Goal: Task Accomplishment & Management: Manage account settings

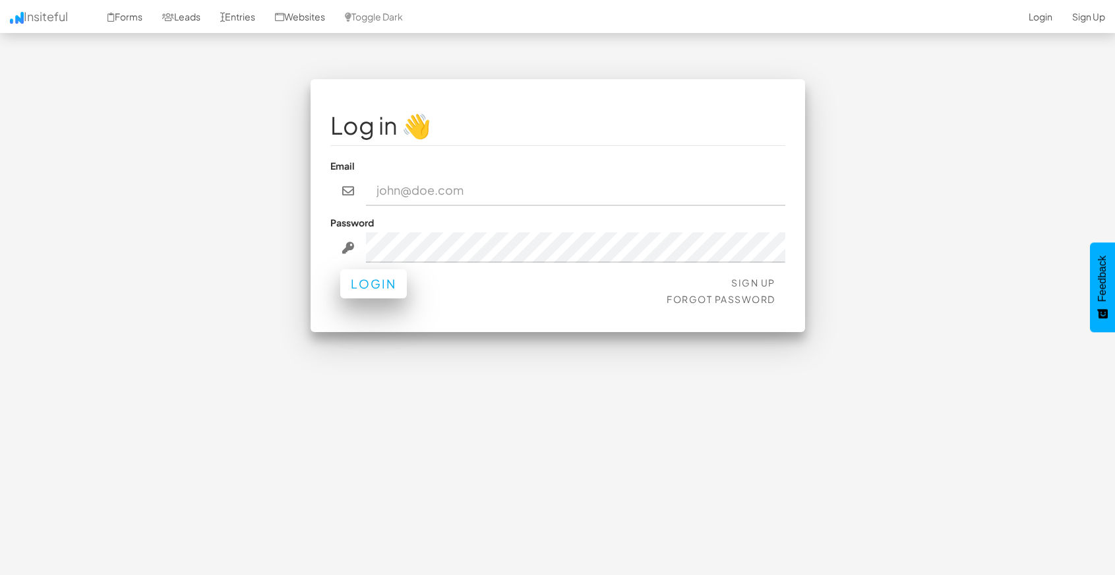
type input "[EMAIL_ADDRESS][DOMAIN_NAME]"
click at [356, 288] on button "Login" at bounding box center [373, 283] width 67 height 29
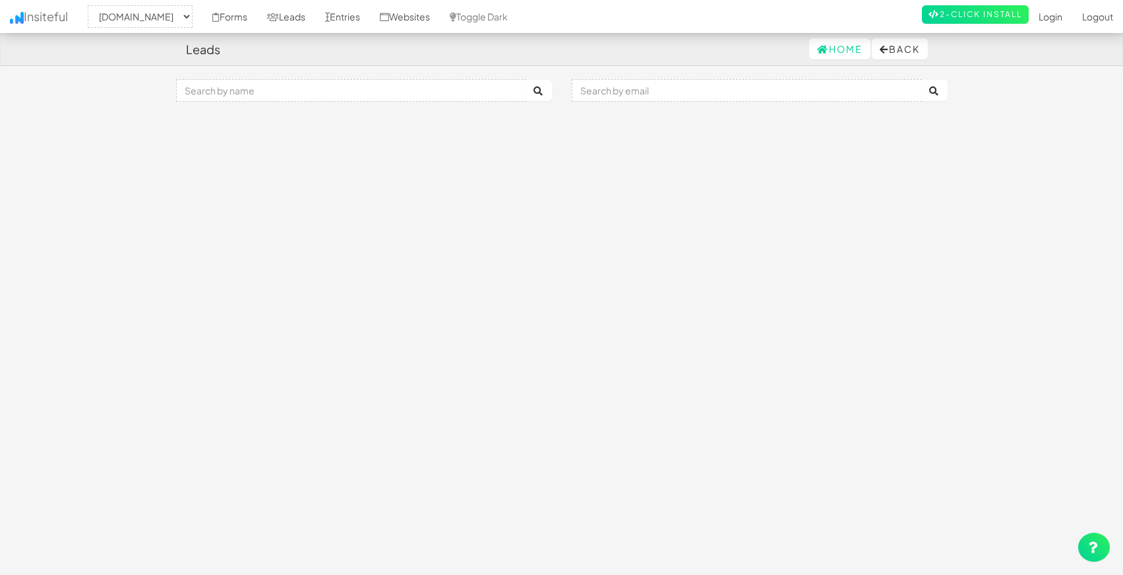
select select "1530"
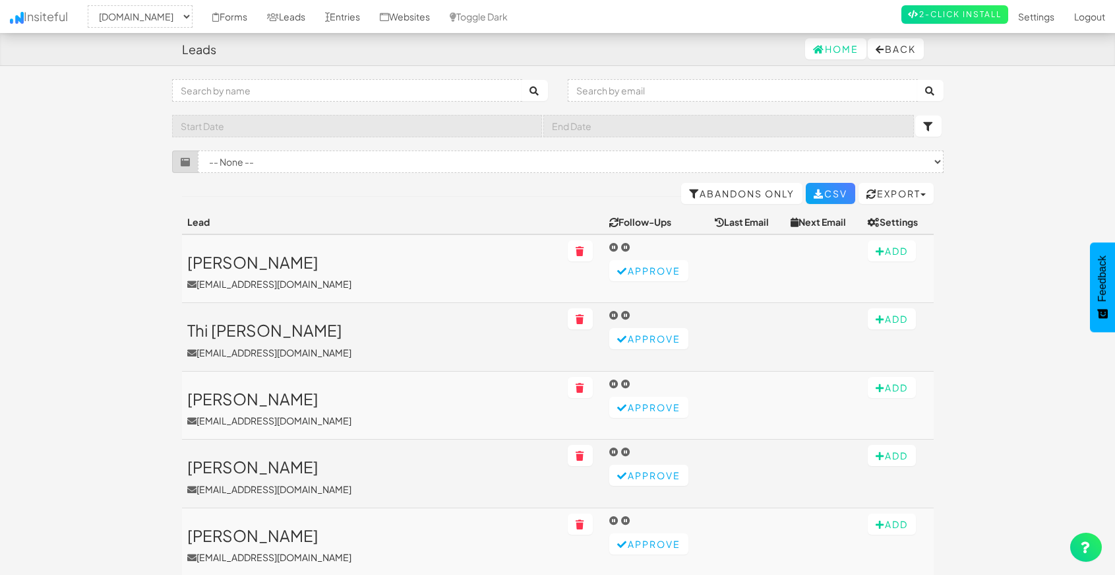
scroll to position [4, 0]
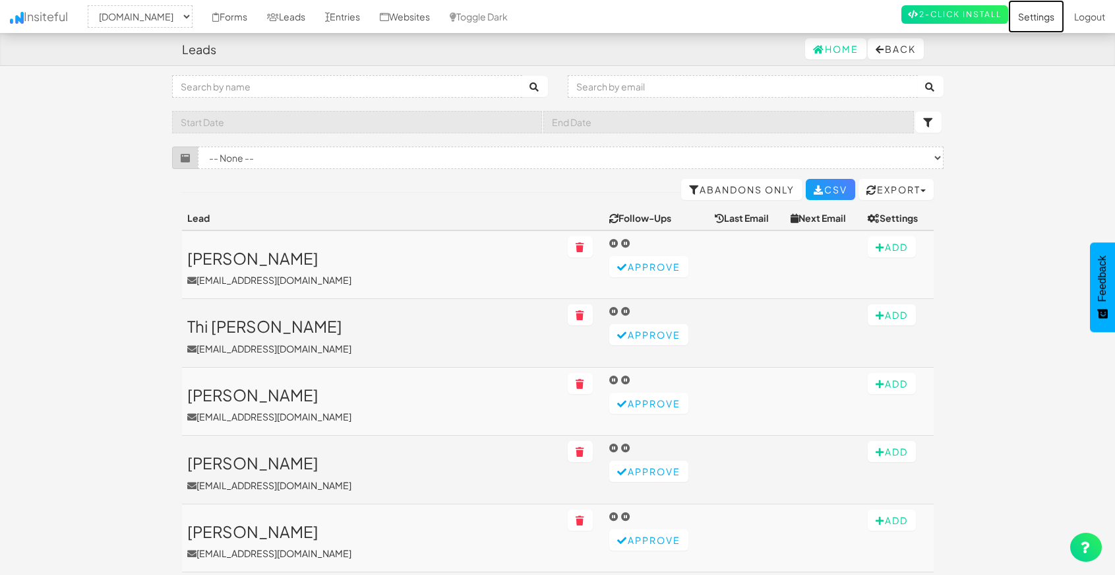
click at [1036, 16] on link "Settings" at bounding box center [1037, 16] width 56 height 33
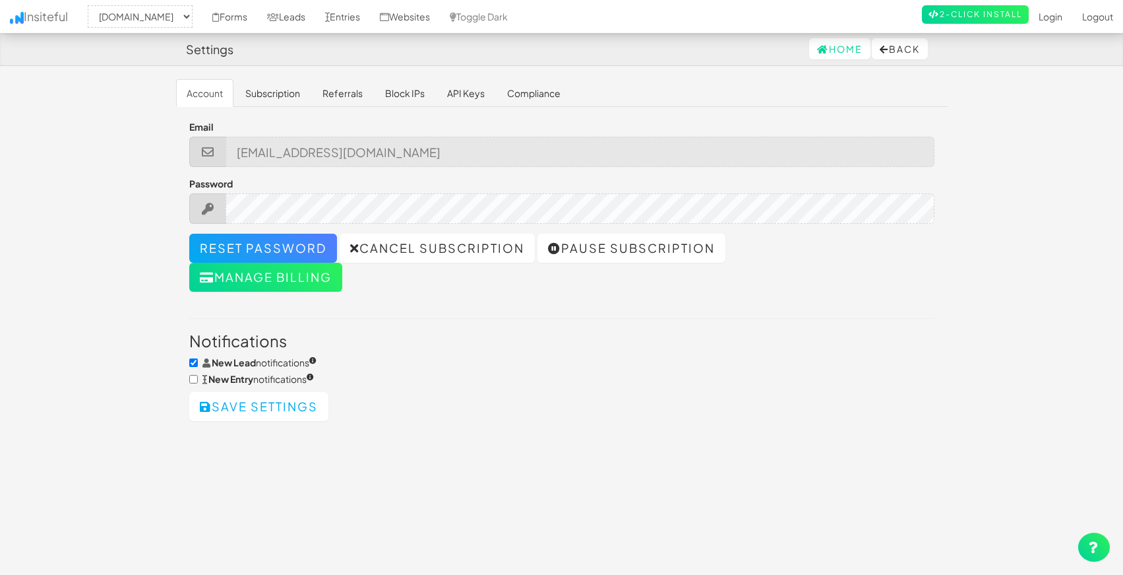
select select "1530"
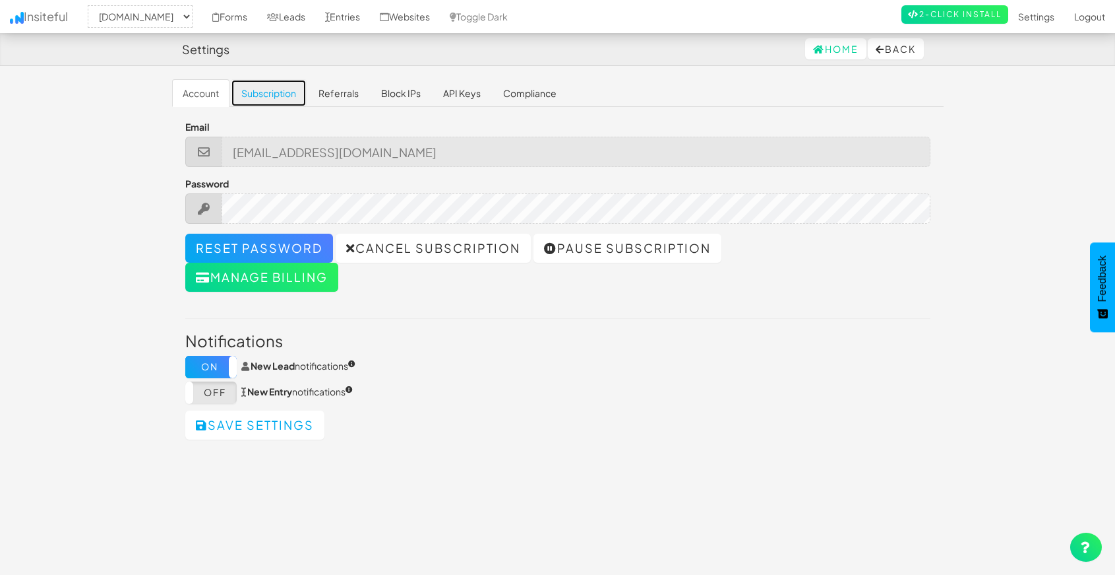
click at [269, 91] on link "Subscription" at bounding box center [269, 93] width 76 height 28
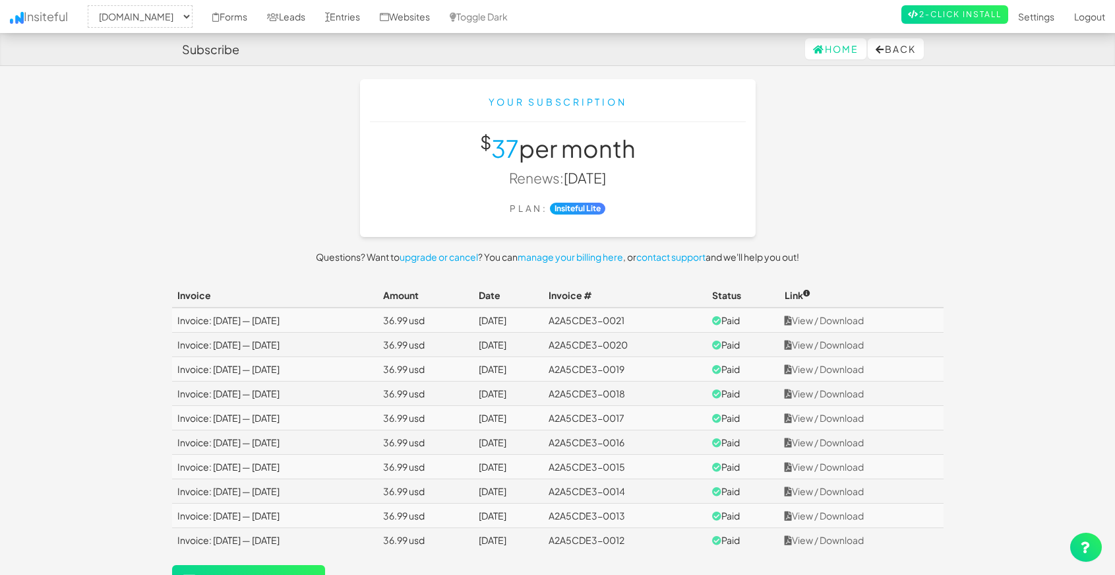
select select "1530"
click at [1032, 26] on link "Settings" at bounding box center [1037, 16] width 56 height 33
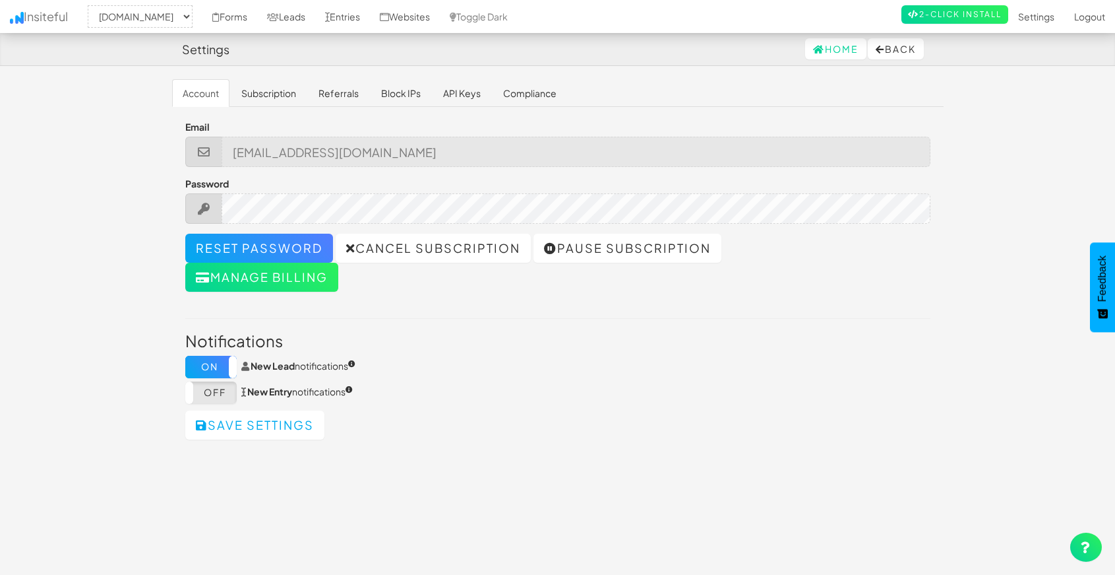
select select "1530"
click at [342, 98] on link "Referrals" at bounding box center [338, 93] width 61 height 28
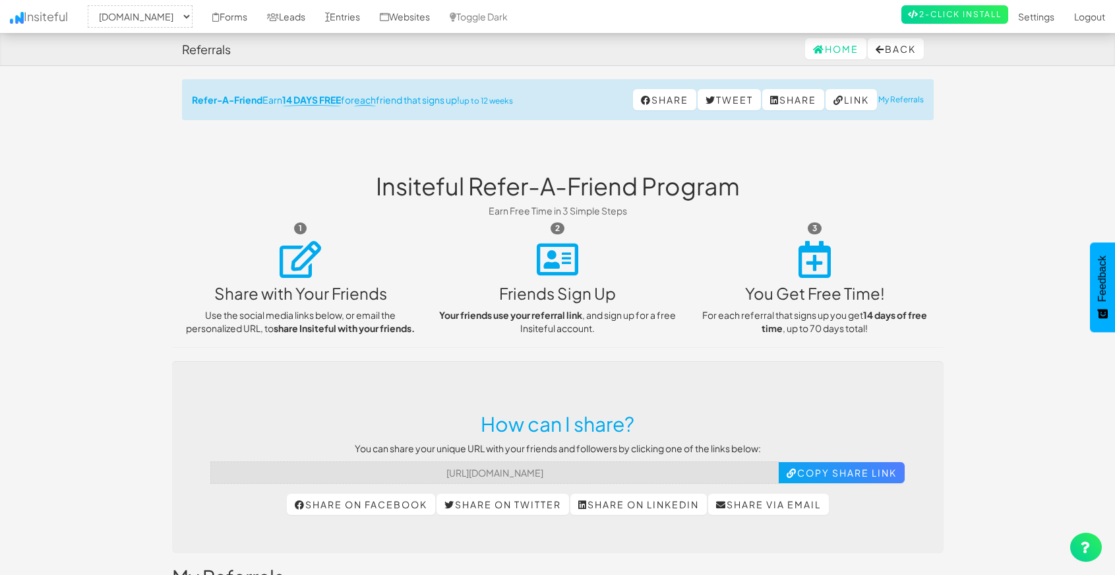
select select "1530"
click at [1034, 16] on link "Settings" at bounding box center [1037, 16] width 56 height 33
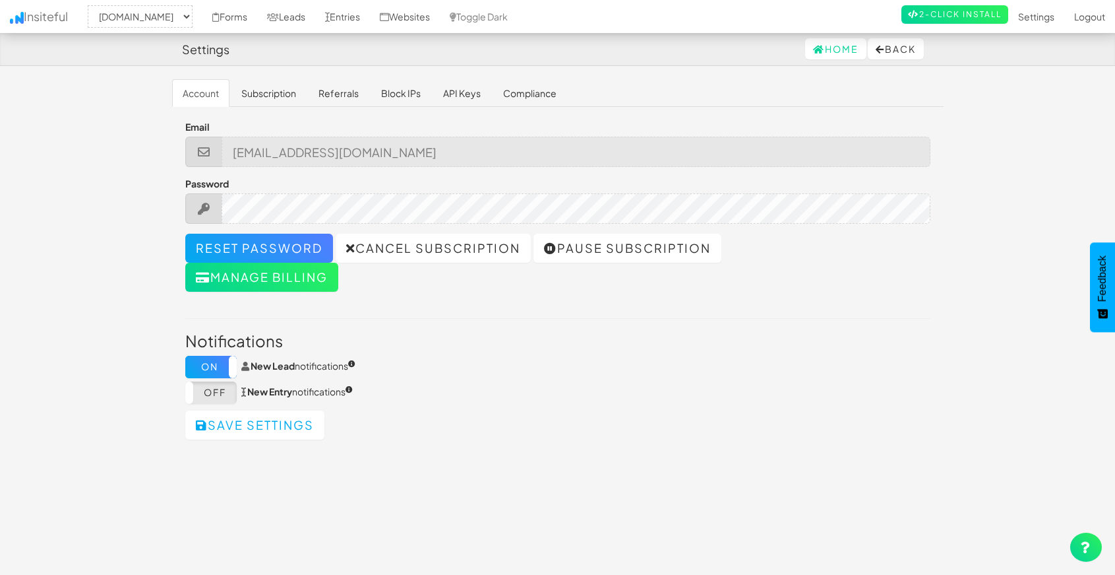
select select "1530"
click at [528, 92] on link "Compliance" at bounding box center [530, 93] width 75 height 28
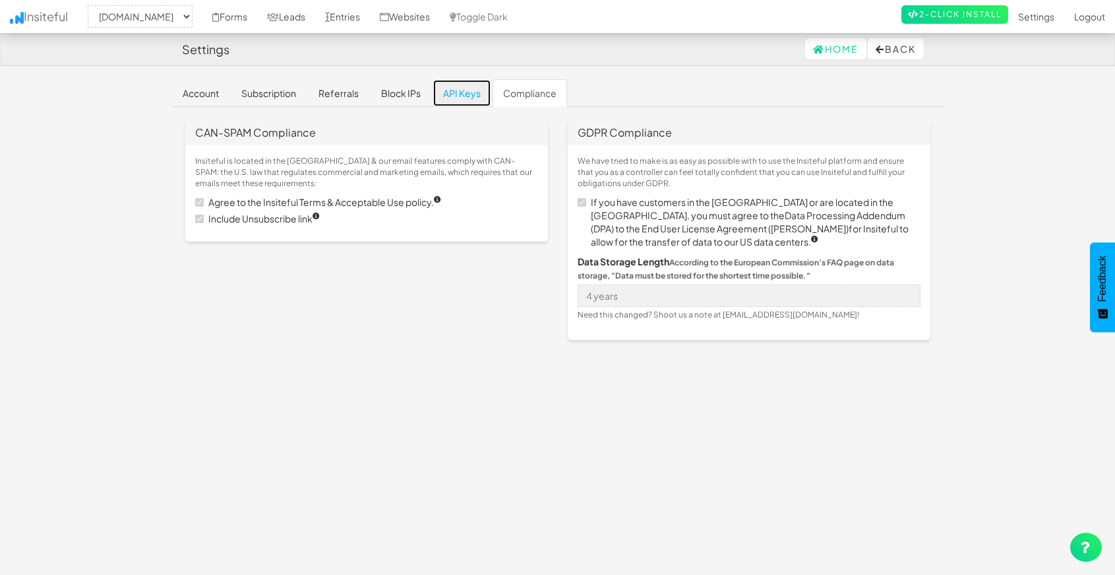
click at [470, 95] on link "API Keys" at bounding box center [462, 93] width 59 height 28
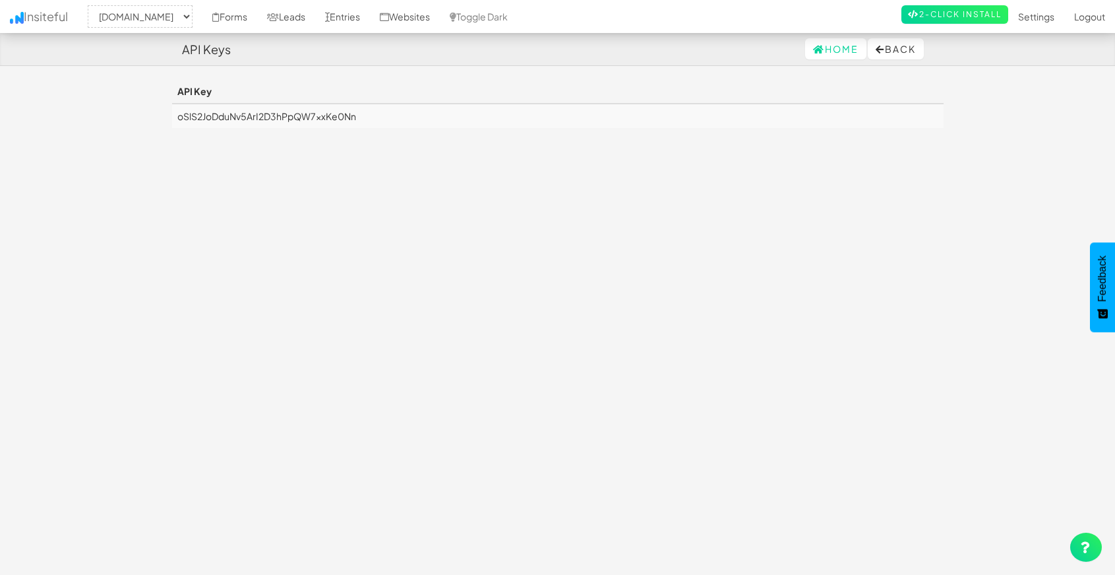
select select "1530"
click at [888, 47] on button "Back" at bounding box center [896, 48] width 56 height 21
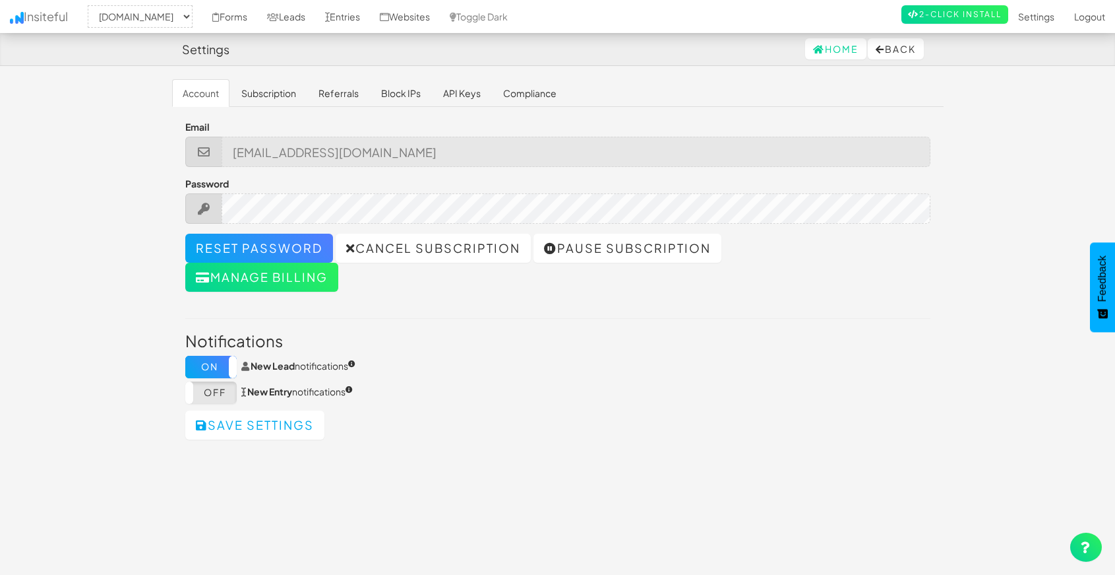
select select "1530"
click at [846, 51] on link "Home" at bounding box center [835, 48] width 61 height 21
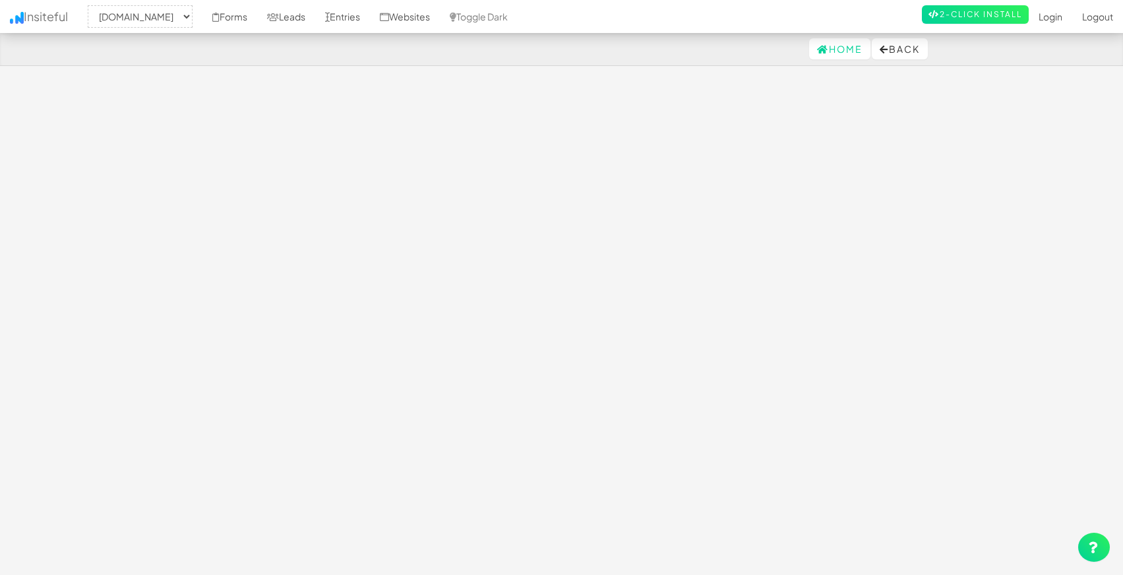
select select "1530"
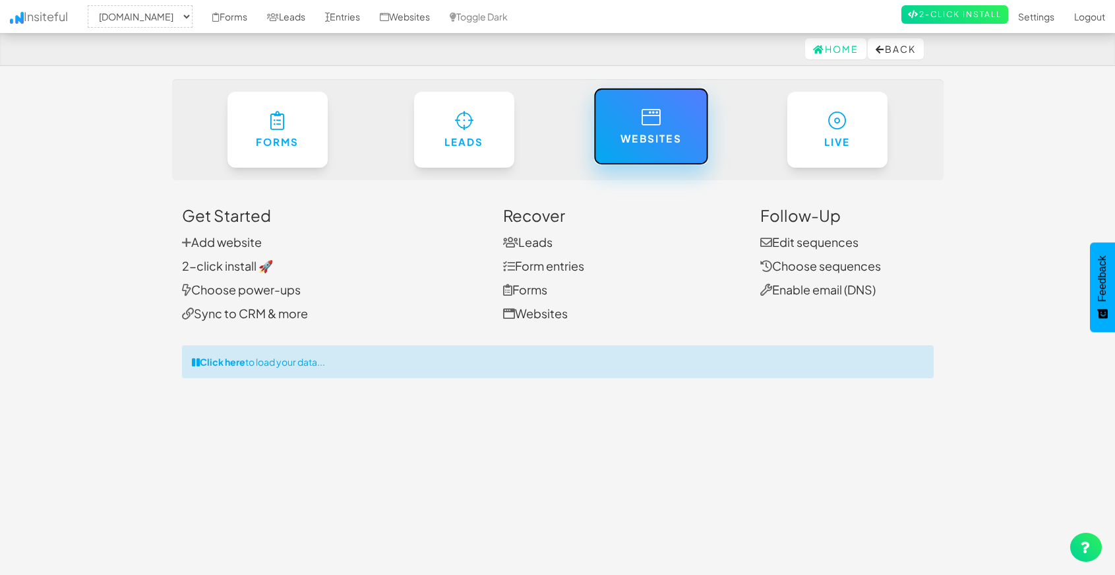
click at [618, 133] on link "Websites" at bounding box center [651, 126] width 115 height 77
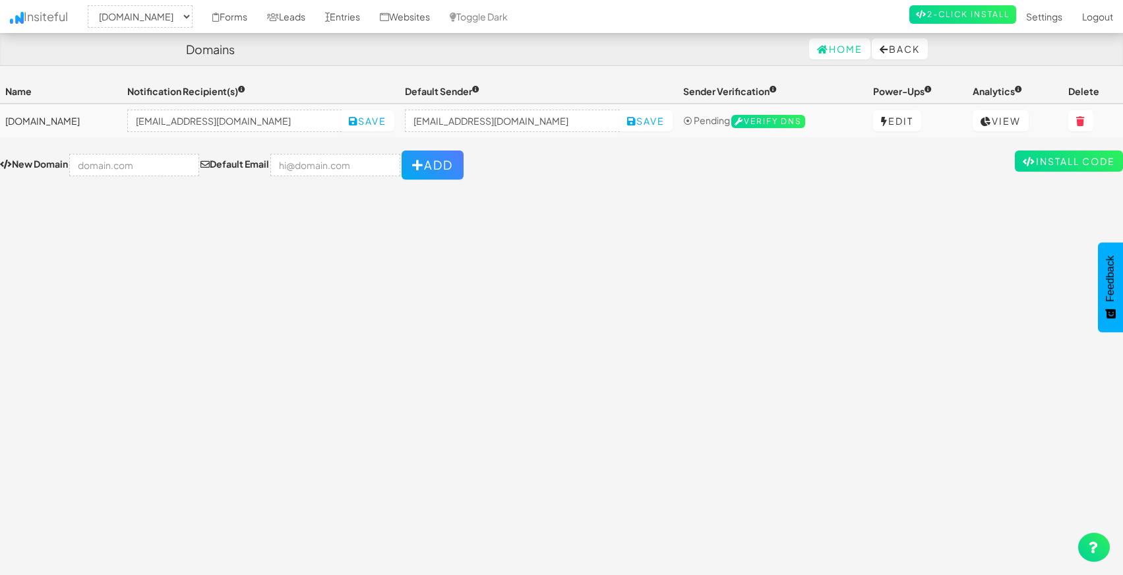
select select "1530"
click at [1099, 18] on link "Logout" at bounding box center [1090, 16] width 51 height 33
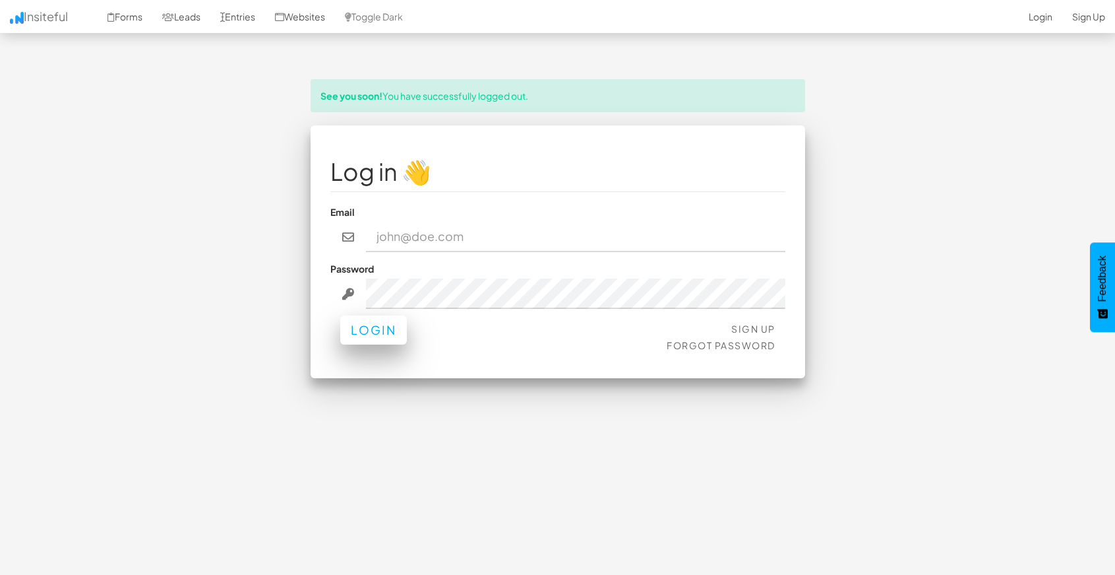
type input "rsqmedicale@gmail.com"
click at [381, 332] on button "Login" at bounding box center [373, 329] width 67 height 29
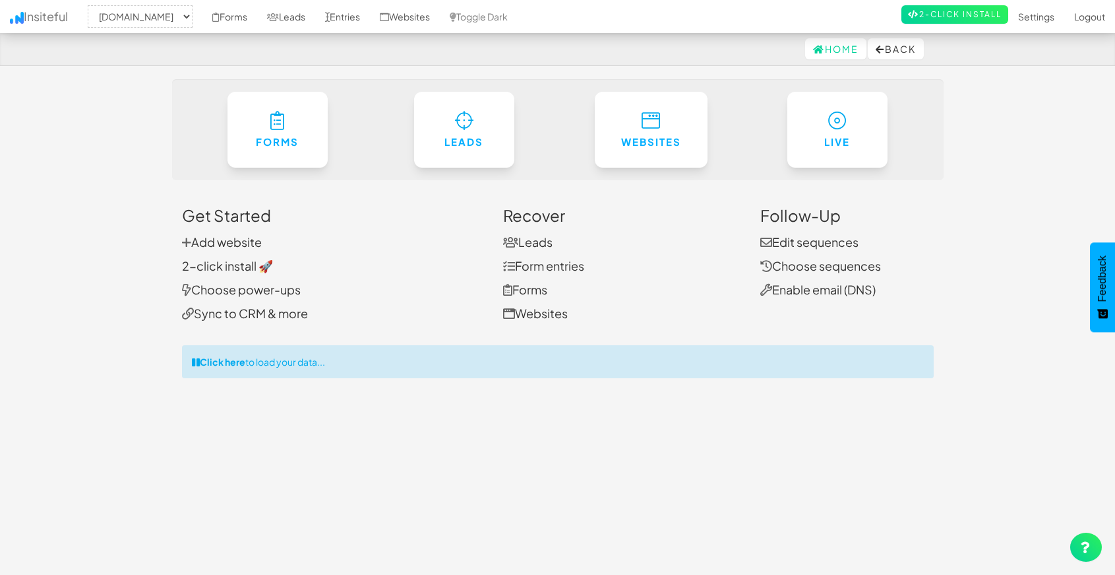
select select "1530"
click at [1032, 18] on link "Settings" at bounding box center [1037, 16] width 56 height 33
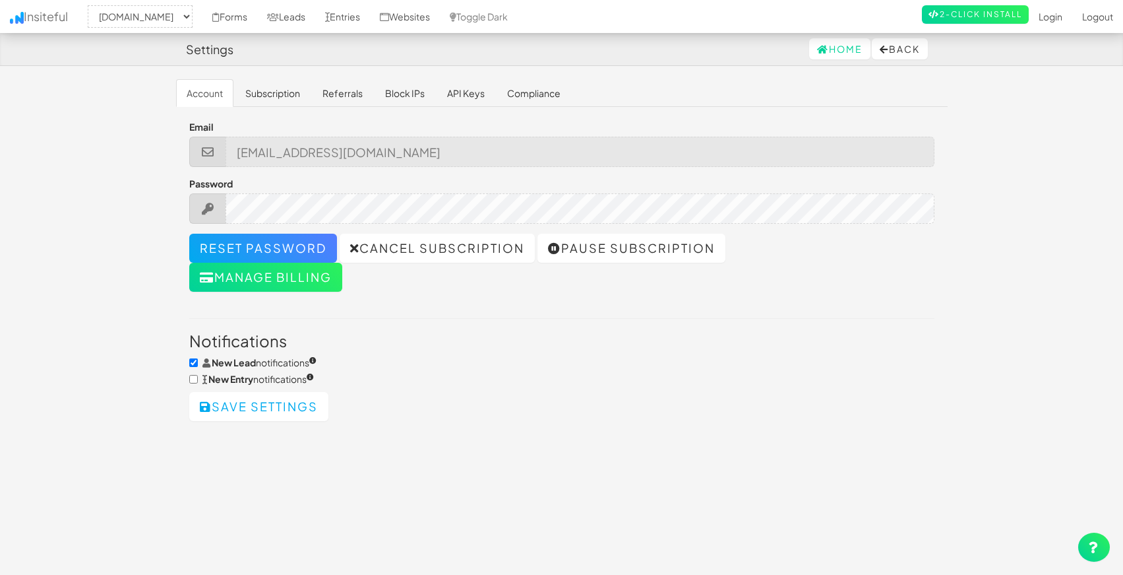
select select "1530"
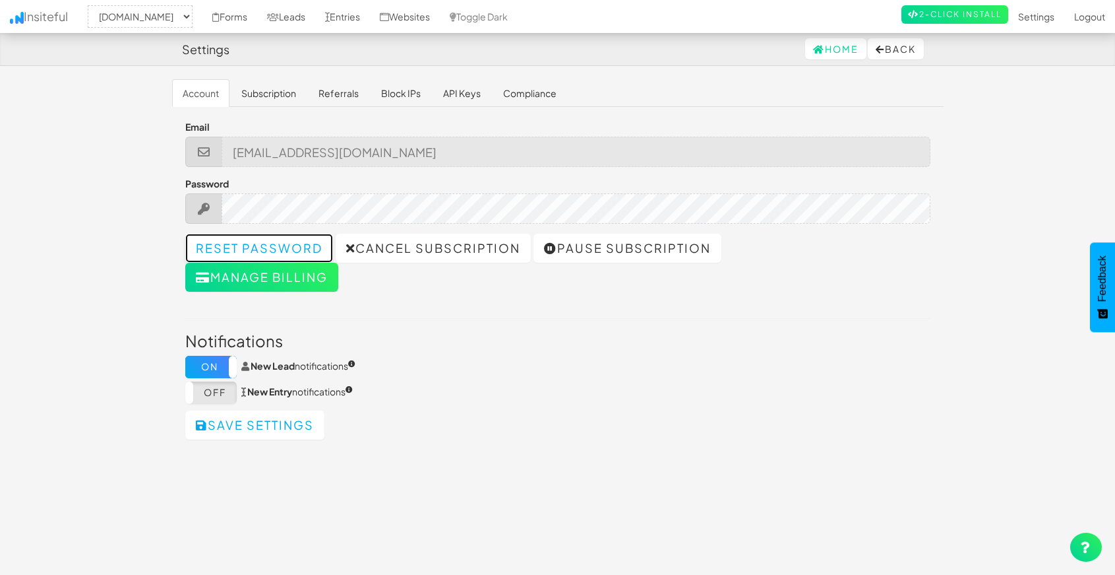
click at [236, 249] on link "Reset password" at bounding box center [259, 248] width 148 height 29
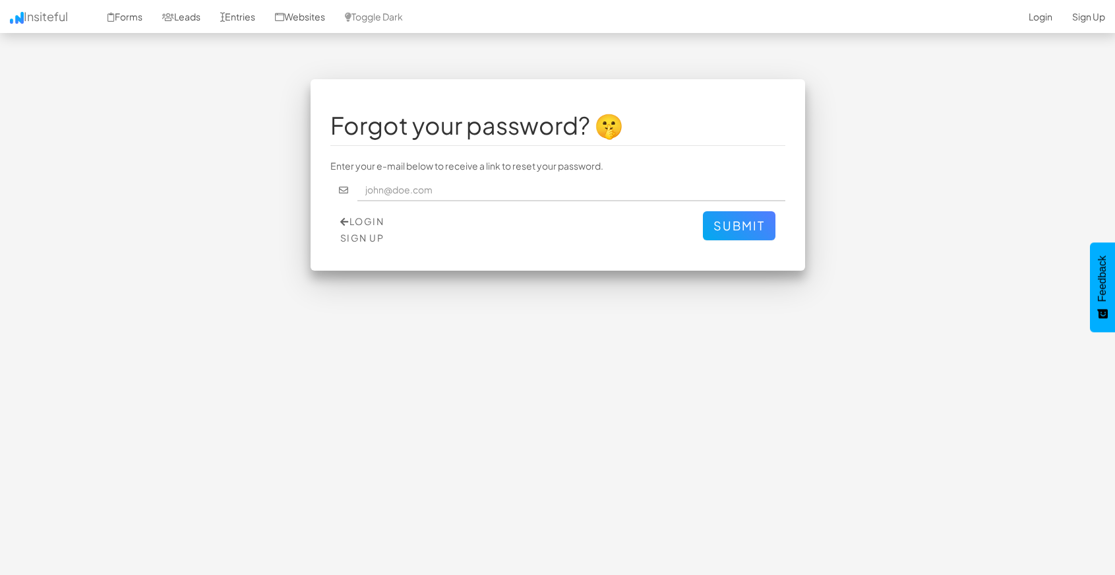
click at [339, 216] on div "Login Sign Up Submit" at bounding box center [557, 231] width 455 height 40
click at [345, 220] on icon at bounding box center [344, 221] width 9 height 9
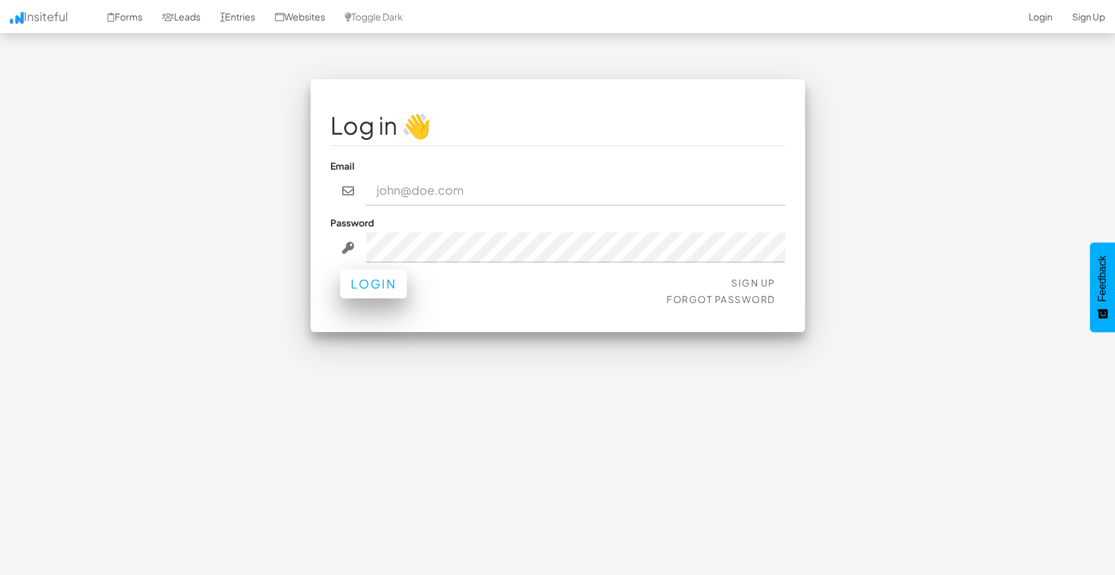
type input "[EMAIL_ADDRESS][DOMAIN_NAME]"
click at [373, 289] on button "Login" at bounding box center [373, 283] width 67 height 29
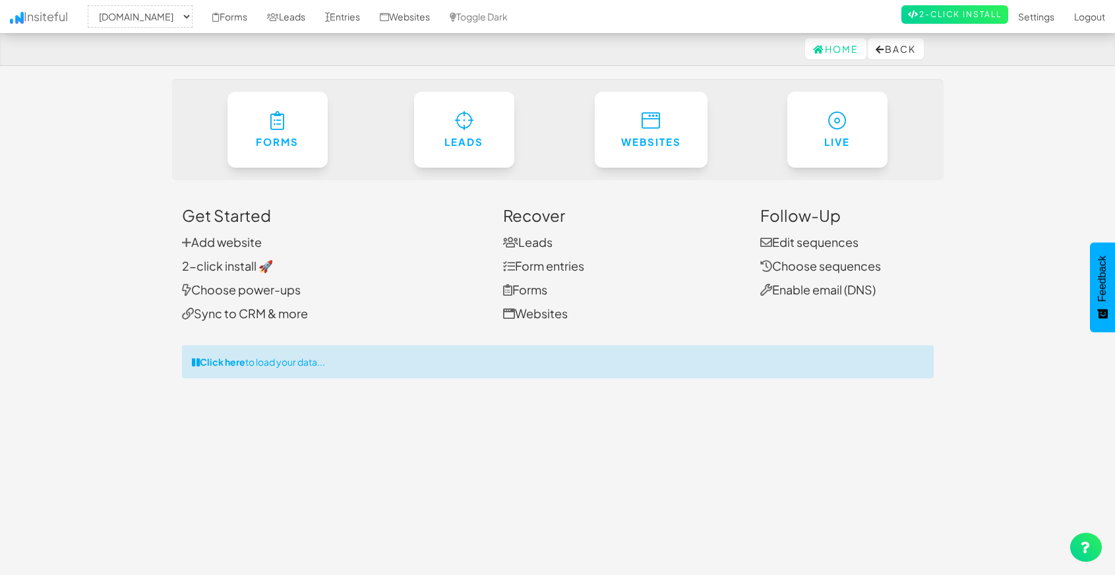
select select "1530"
click at [1037, 14] on link "Settings" at bounding box center [1037, 16] width 56 height 33
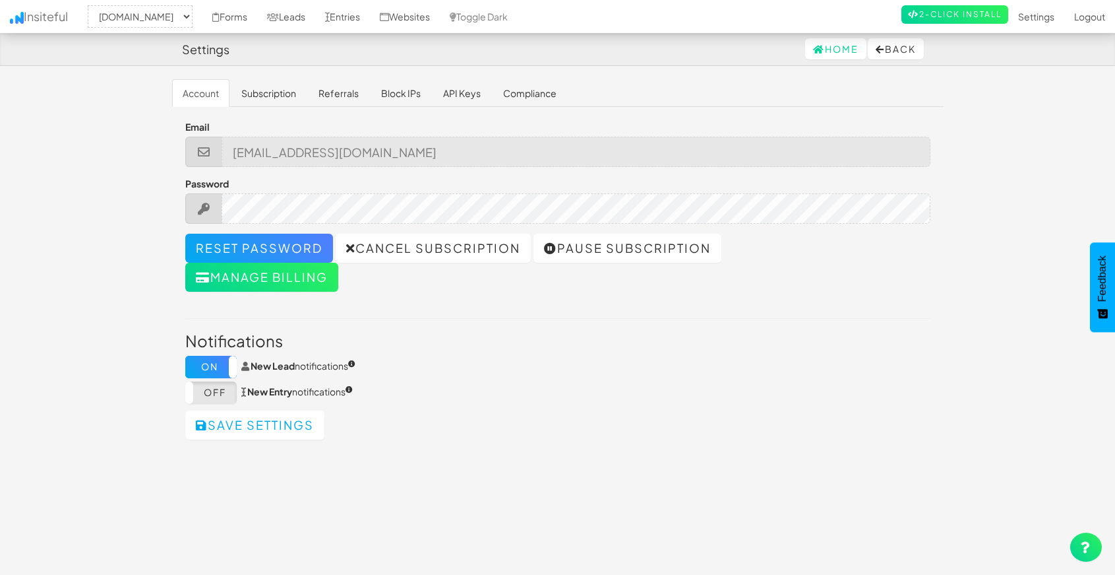
select select "1530"
click at [515, 125] on div "Email [EMAIL_ADDRESS][DOMAIN_NAME]" at bounding box center [557, 143] width 745 height 47
click at [261, 94] on link "Subscription" at bounding box center [269, 93] width 76 height 28
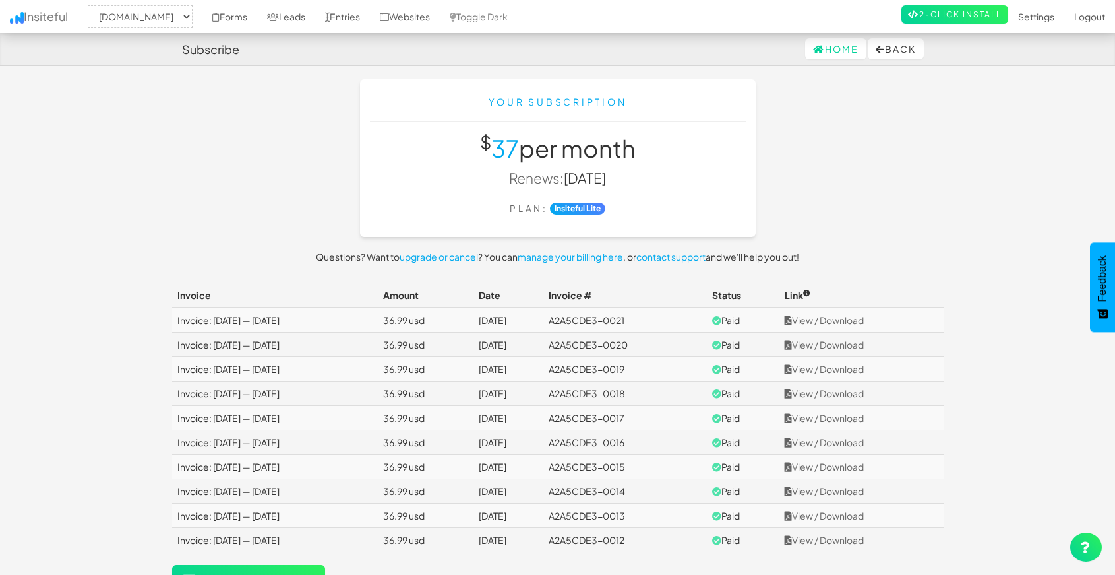
select select "1530"
